Goal: Complete application form: Complete application form

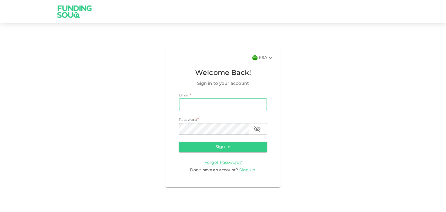
click at [194, 101] on input "email" at bounding box center [223, 105] width 88 height 12
type input "[EMAIL_ADDRESS][DOMAIN_NAME]"
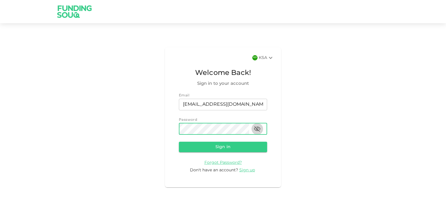
click at [255, 127] on icon "button" at bounding box center [257, 129] width 6 height 6
click at [229, 144] on button "Sign in" at bounding box center [223, 147] width 88 height 10
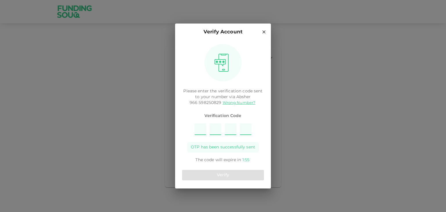
type input "6"
type input "9"
type input "7"
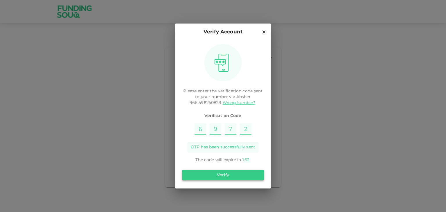
type input "2"
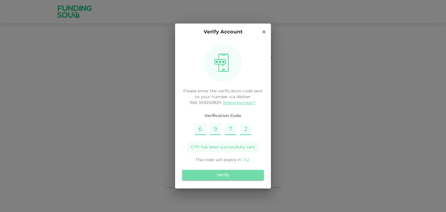
drag, startPoint x: 213, startPoint y: 177, endPoint x: 285, endPoint y: 174, distance: 72.0
click at [213, 177] on button "Verify" at bounding box center [223, 175] width 82 height 10
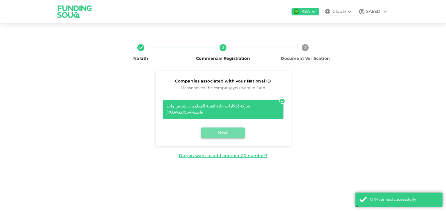
click at [224, 127] on button "Next" at bounding box center [223, 132] width 44 height 10
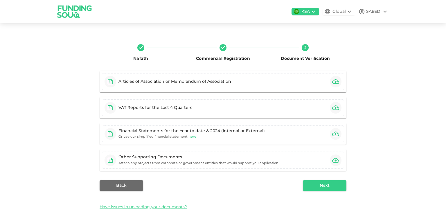
click at [347, 11] on icon at bounding box center [348, 12] width 3 height 2
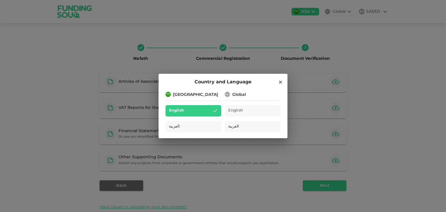
click at [281, 83] on icon at bounding box center [280, 81] width 5 height 5
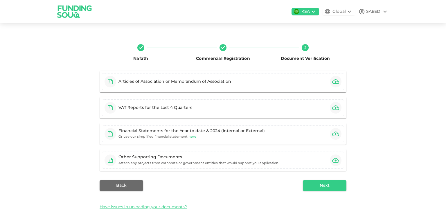
click at [399, 78] on div "Nafath Commercial Registration 3 Document Verification Articles of Association …" at bounding box center [223, 126] width 446 height 193
drag, startPoint x: 116, startPoint y: 107, endPoint x: 189, endPoint y: 110, distance: 73.1
click at [189, 110] on div "VAT Reports for the Last 4 Quarters" at bounding box center [149, 108] width 90 height 12
copy div "VAT Reports for the Last 4 Quarters"
click at [334, 82] on icon "button" at bounding box center [335, 81] width 7 height 7
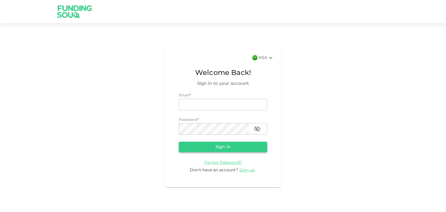
type input "[EMAIL_ADDRESS][DOMAIN_NAME]"
click at [223, 148] on button "Sign in" at bounding box center [223, 147] width 88 height 10
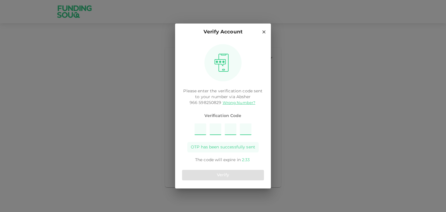
type input "3"
type input "6"
type input "1"
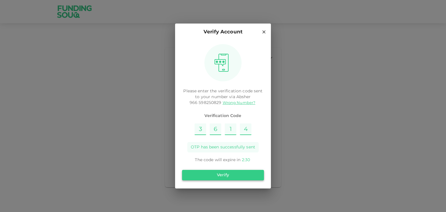
type input "4"
click at [234, 175] on button "Verify" at bounding box center [223, 175] width 82 height 10
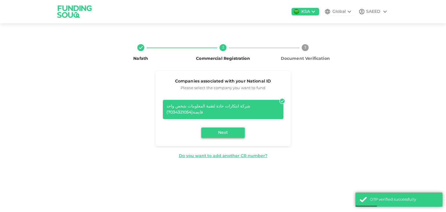
click at [231, 127] on button "Next" at bounding box center [223, 132] width 44 height 10
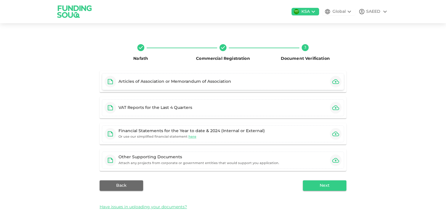
click at [187, 79] on div "Articles of Association or Memorandum of Association" at bounding box center [174, 82] width 113 height 6
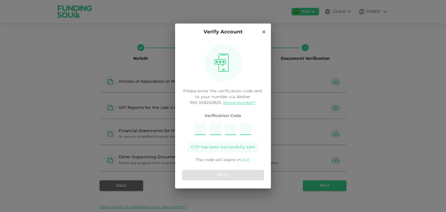
type input "5"
type input "1"
type input "2"
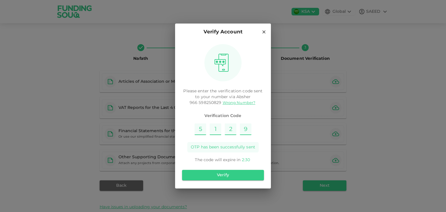
type input "9"
drag, startPoint x: 222, startPoint y: 175, endPoint x: 237, endPoint y: 171, distance: 15.3
click at [222, 175] on button "Verify" at bounding box center [223, 175] width 82 height 10
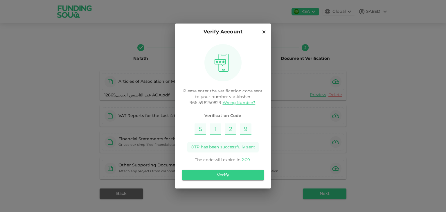
click at [239, 174] on button "Verify" at bounding box center [223, 175] width 82 height 10
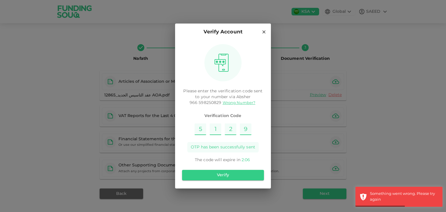
click at [264, 32] on icon at bounding box center [263, 31] width 3 height 3
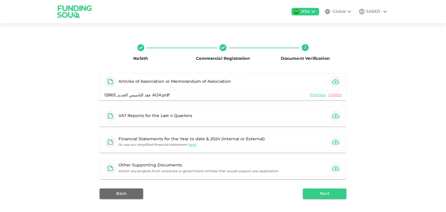
drag, startPoint x: 401, startPoint y: 111, endPoint x: 381, endPoint y: 115, distance: 20.5
click at [401, 111] on div "Nafath Commercial Registration 3 Document Verification Articles of Association …" at bounding box center [223, 130] width 446 height 201
click at [223, 137] on div "Financial Statements for the Year to date & 2024 (Internal or External)" at bounding box center [191, 139] width 146 height 6
